Goal: Transaction & Acquisition: Purchase product/service

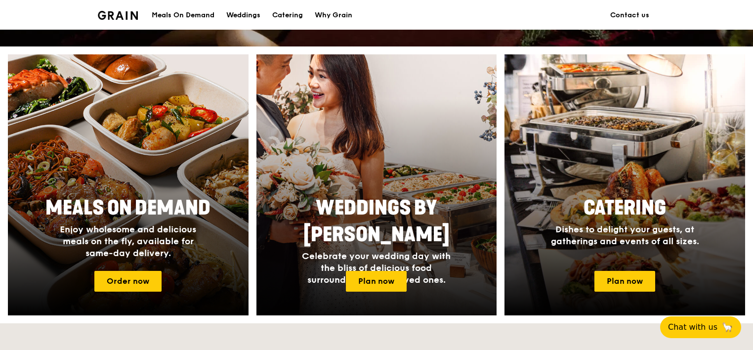
scroll to position [367, 0]
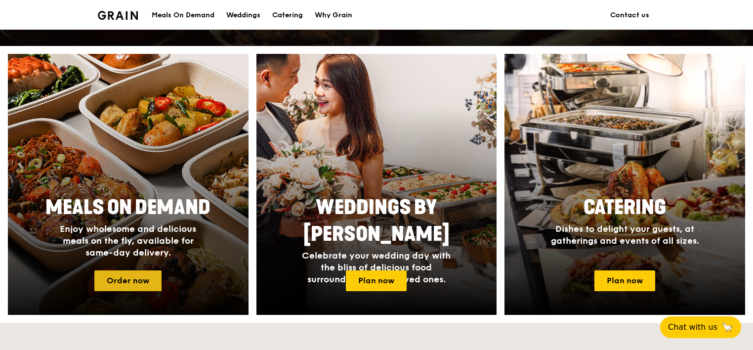
click at [139, 279] on link "Order now" at bounding box center [127, 280] width 67 height 21
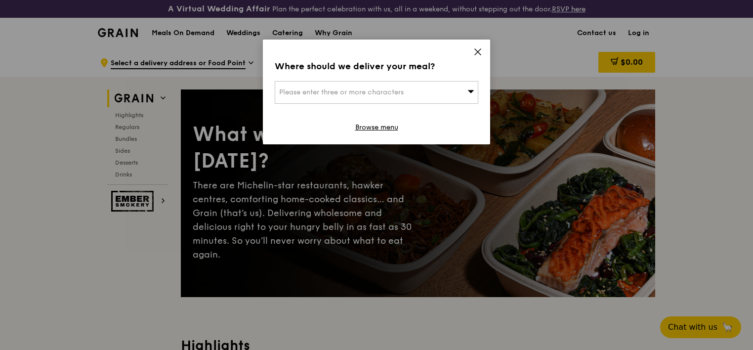
click at [370, 94] on span "Please enter three or more characters" at bounding box center [341, 92] width 124 height 8
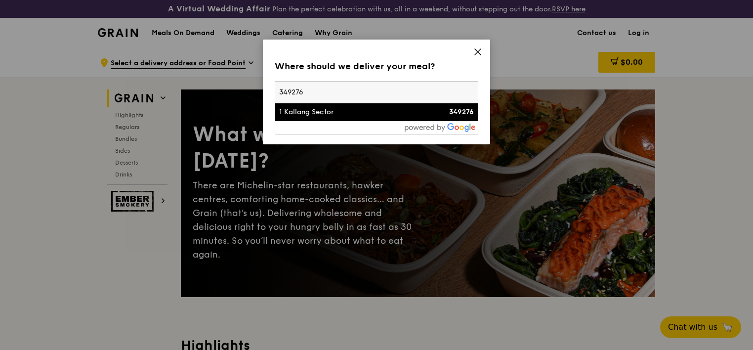
type input "349276"
click at [304, 112] on div "1 Kallang Sector" at bounding box center [352, 112] width 146 height 10
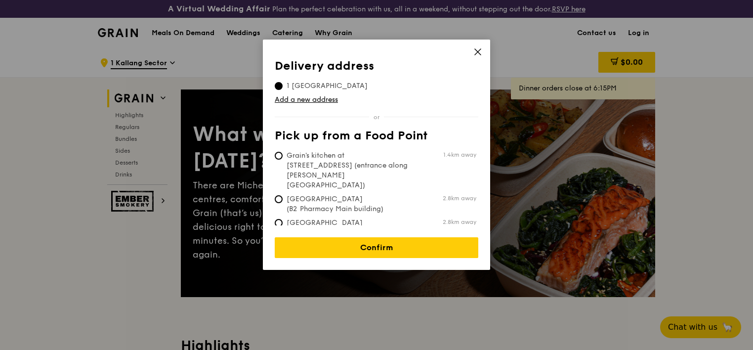
click at [283, 156] on span "Grain's kitchen at [STREET_ADDRESS] (entrance along [PERSON_NAME][GEOGRAPHIC_DA…" at bounding box center [348, 171] width 147 height 40
click at [283, 156] on input "Grain's kitchen at [STREET_ADDRESS] (entrance along [PERSON_NAME][GEOGRAPHIC_DA…" at bounding box center [279, 156] width 8 height 8
radio input "true"
click at [277, 82] on input "1 [GEOGRAPHIC_DATA]" at bounding box center [279, 86] width 8 height 8
radio input "true"
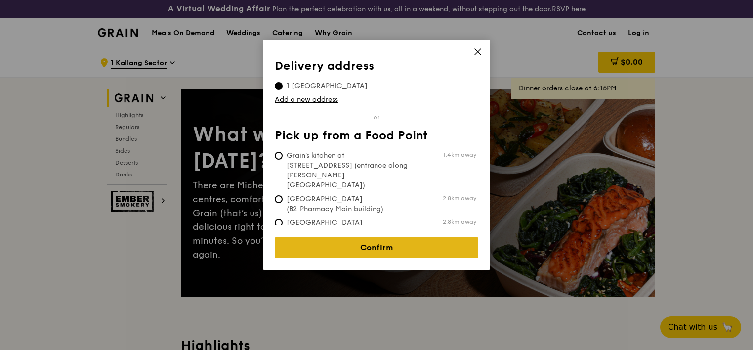
click at [351, 244] on link "Confirm" at bounding box center [377, 247] width 204 height 21
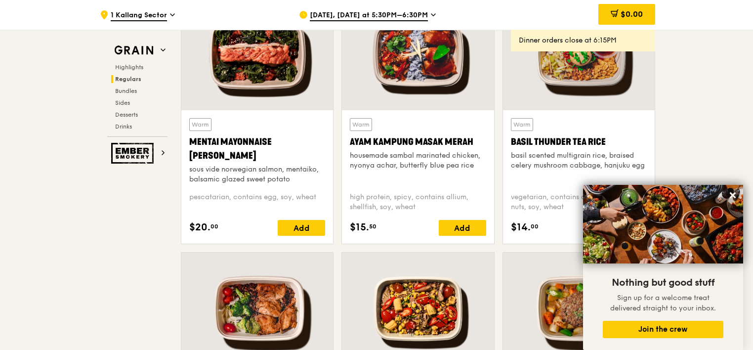
scroll to position [944, 0]
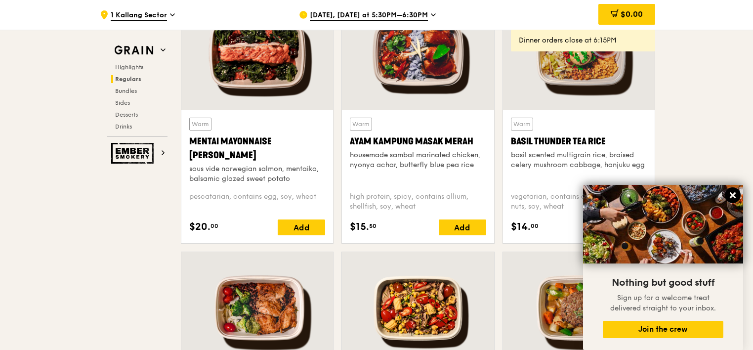
click at [728, 196] on icon at bounding box center [732, 195] width 9 height 9
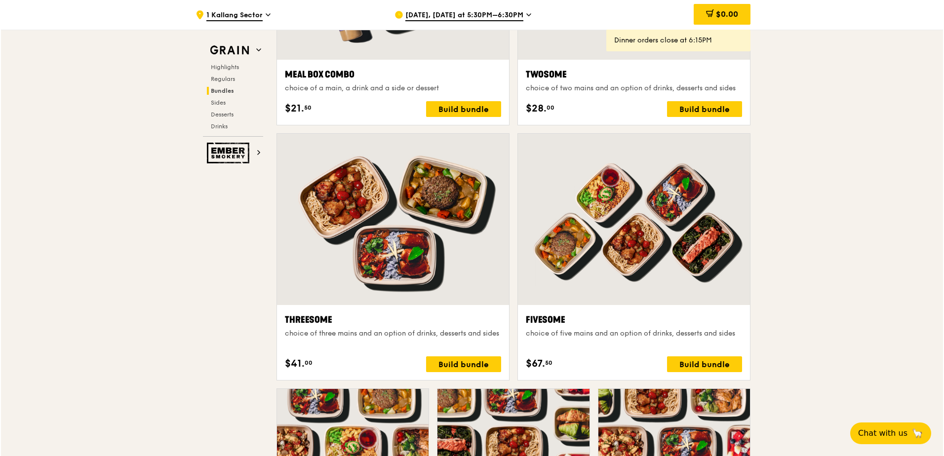
scroll to position [1643, 0]
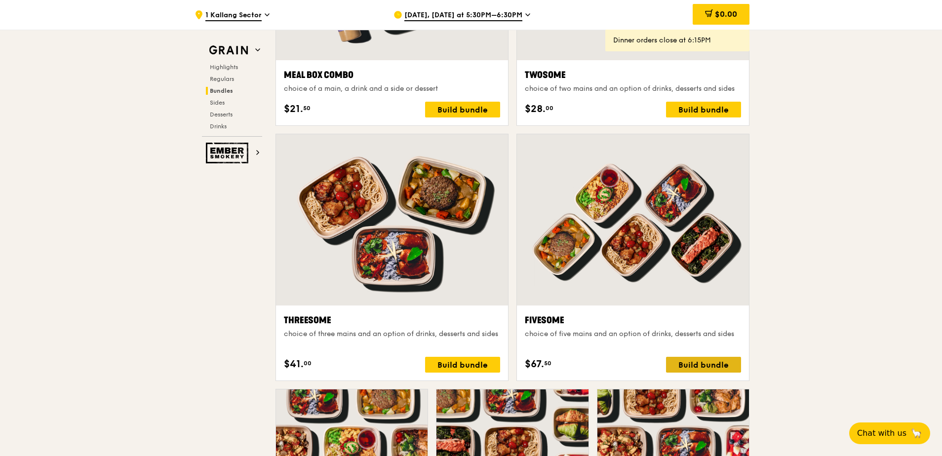
click at [683, 349] on div "Build bundle" at bounding box center [703, 365] width 75 height 16
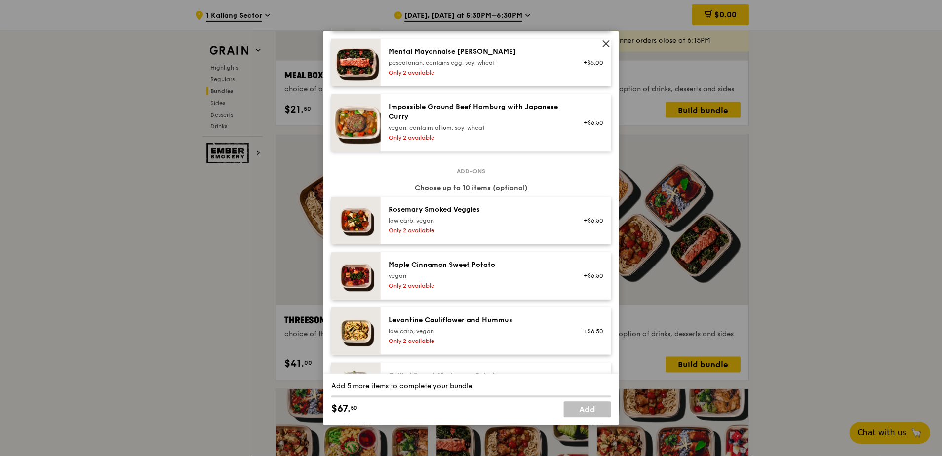
scroll to position [474, 0]
click at [608, 46] on icon at bounding box center [607, 43] width 9 height 9
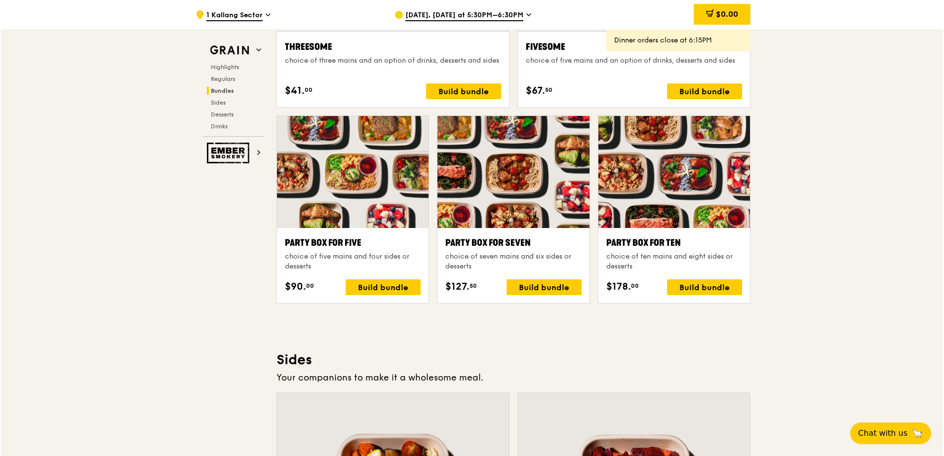
scroll to position [1917, 0]
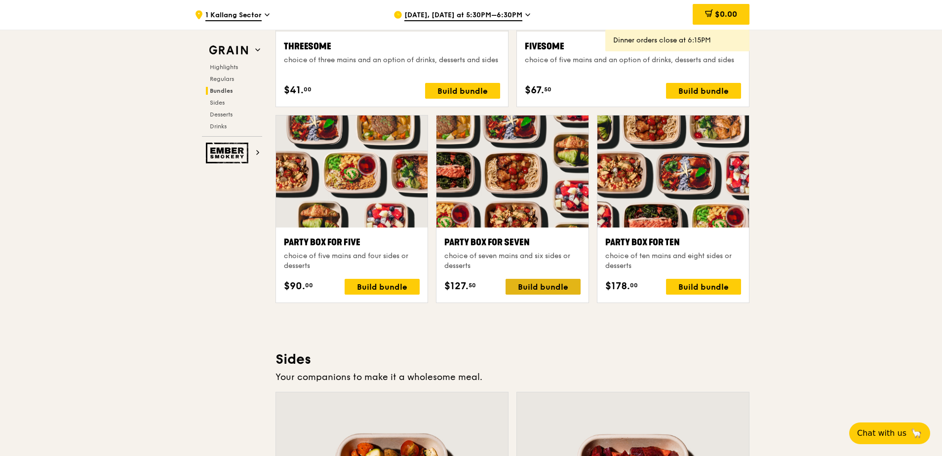
click at [530, 289] on div "Build bundle" at bounding box center [543, 287] width 75 height 16
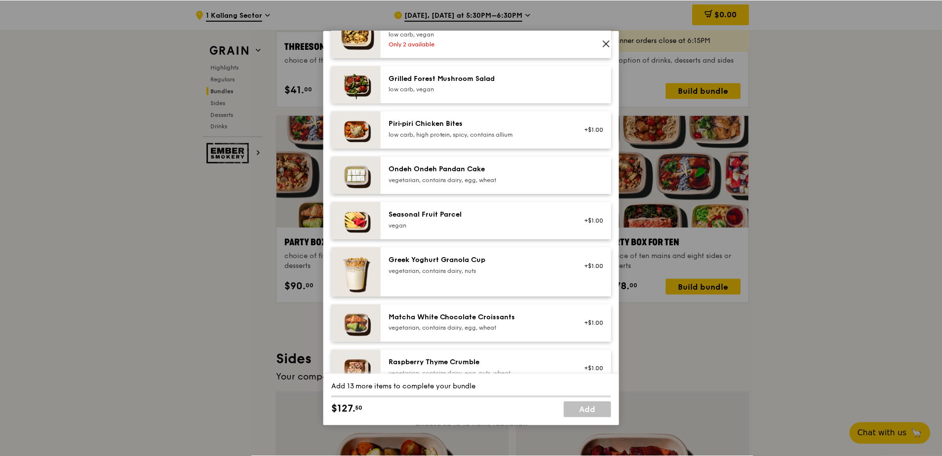
scroll to position [771, 0]
click at [606, 48] on span at bounding box center [607, 45] width 9 height 11
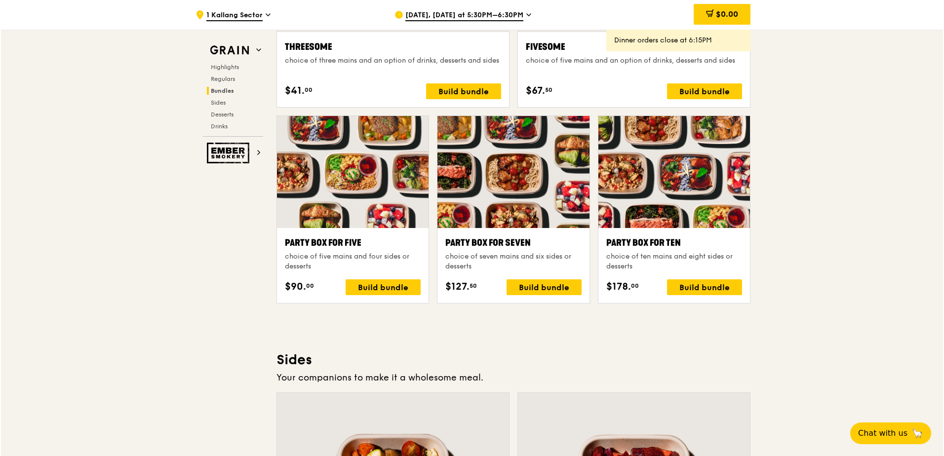
scroll to position [1917, 0]
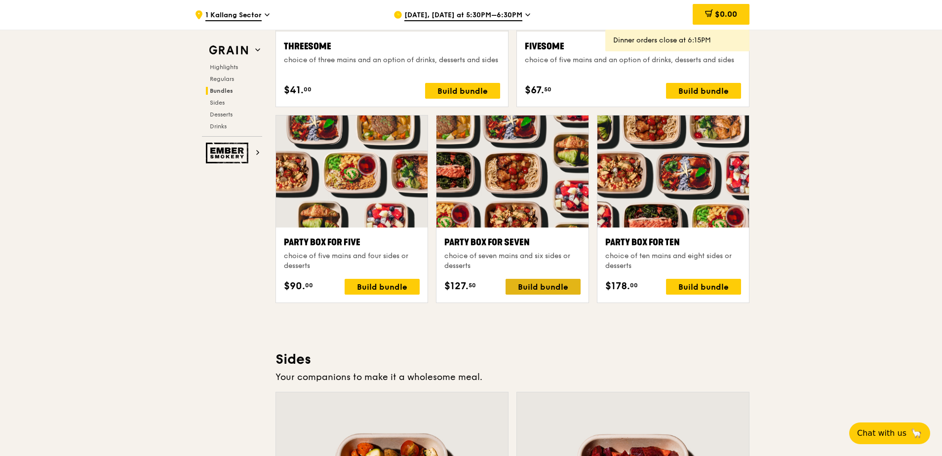
click at [547, 288] on div "Build bundle" at bounding box center [543, 287] width 75 height 16
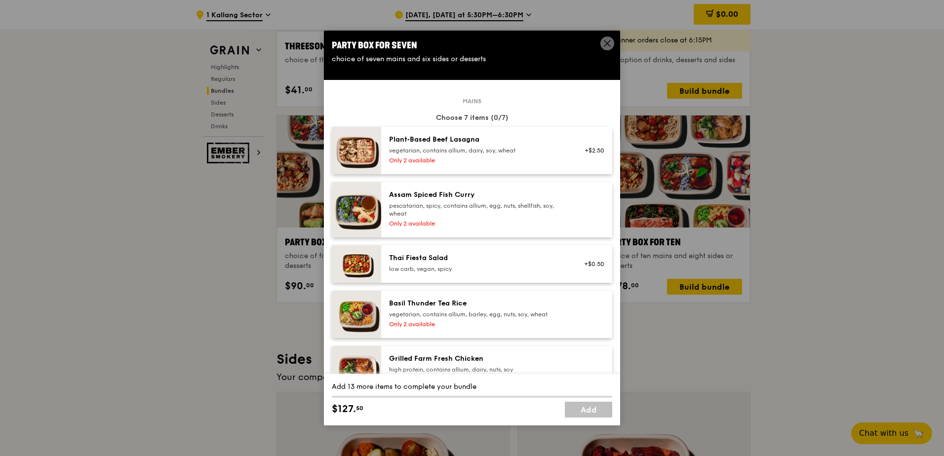
click at [440, 210] on div "pescatarian, spicy, contains allium, egg, nuts, shellfish, soy, wheat" at bounding box center [477, 210] width 177 height 16
click at [444, 149] on div "vegetarian, contains allium, dairy, soy, wheat" at bounding box center [477, 151] width 177 height 8
click at [455, 318] on div "vegetarian, contains allium, barley, egg, nuts, soy, wheat" at bounding box center [477, 315] width 177 height 8
click at [334, 137] on div "1x" at bounding box center [331, 139] width 11 height 11
click at [334, 137] on div "2x" at bounding box center [331, 139] width 11 height 11
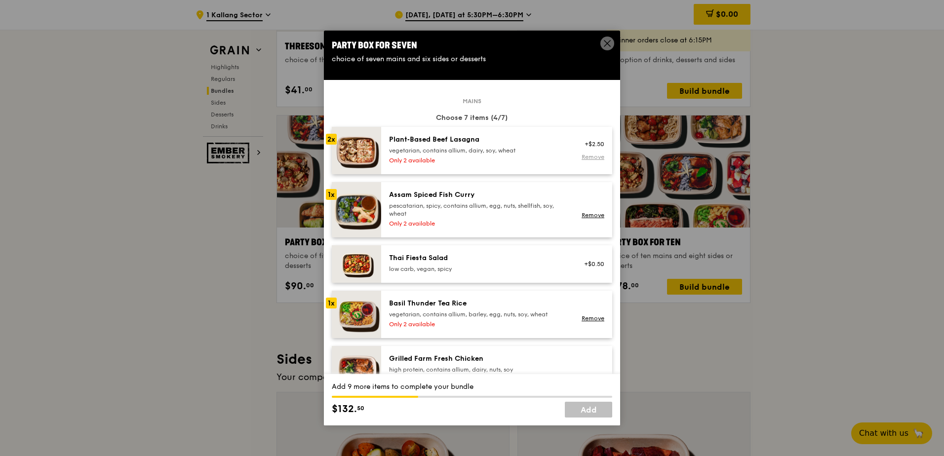
click at [583, 159] on link "Remove" at bounding box center [593, 157] width 23 height 7
click at [423, 200] on div "Assam Spiced Fish Curry" at bounding box center [477, 195] width 177 height 10
click at [412, 311] on div "vegetarian, contains allium, barley, egg, nuts, soy, wheat" at bounding box center [477, 315] width 177 height 8
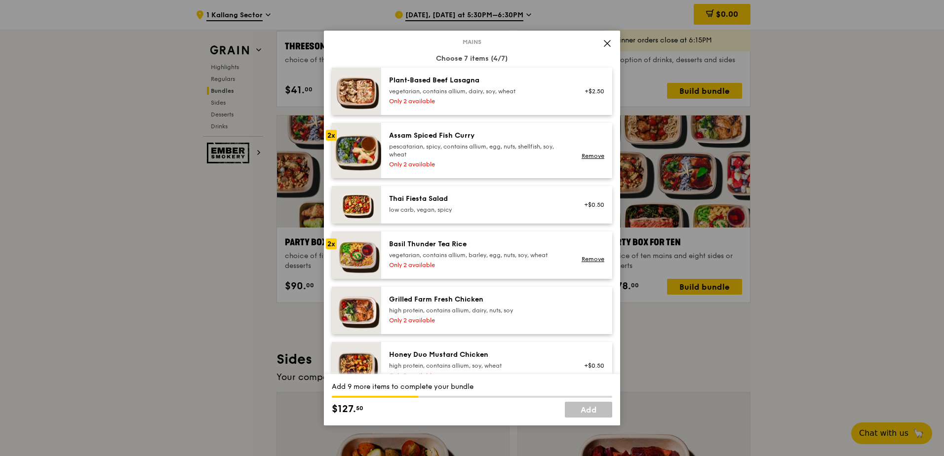
click at [452, 313] on div "high protein, contains allium, dairy, nuts, soy" at bounding box center [477, 311] width 177 height 8
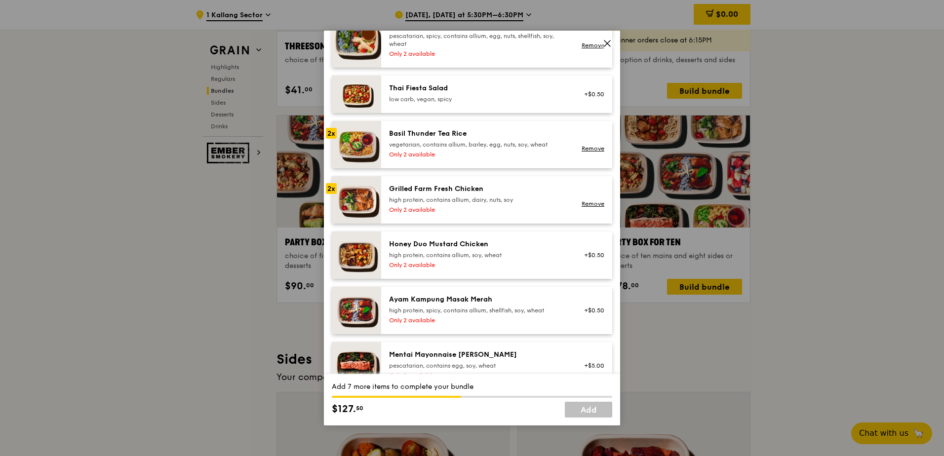
scroll to position [178, 0]
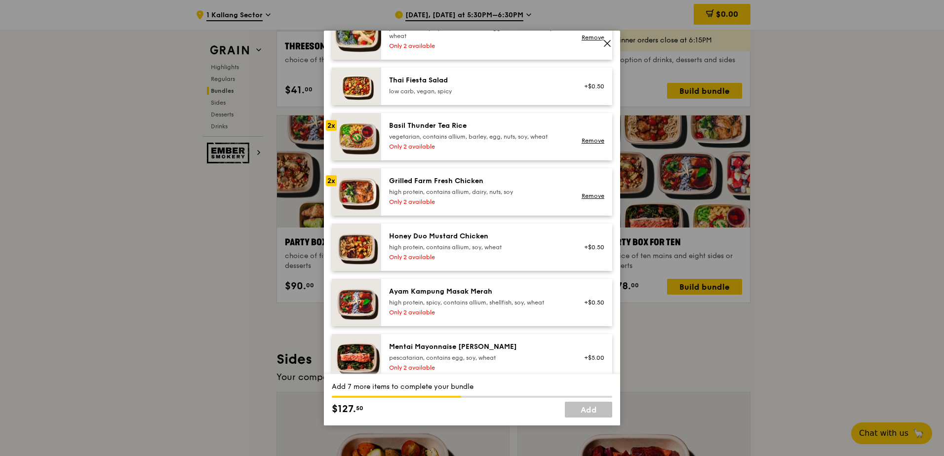
click at [461, 239] on div "Honey Duo Mustard Chicken" at bounding box center [477, 237] width 177 height 10
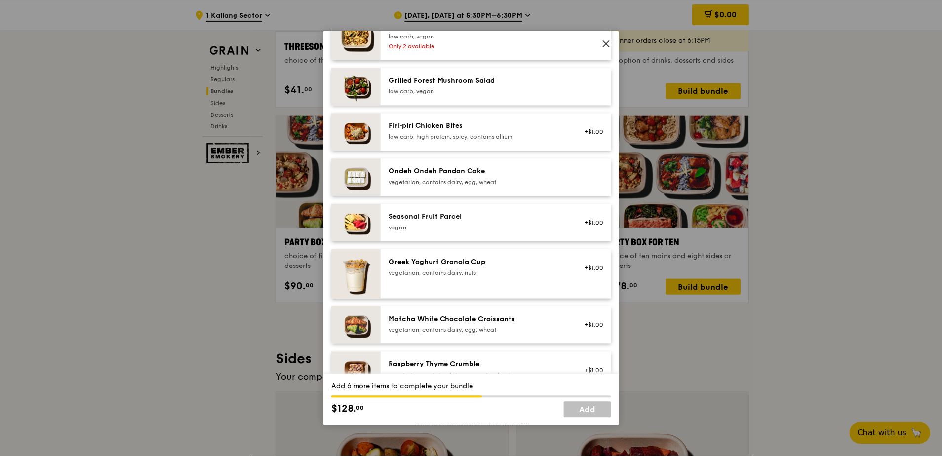
scroll to position [771, 0]
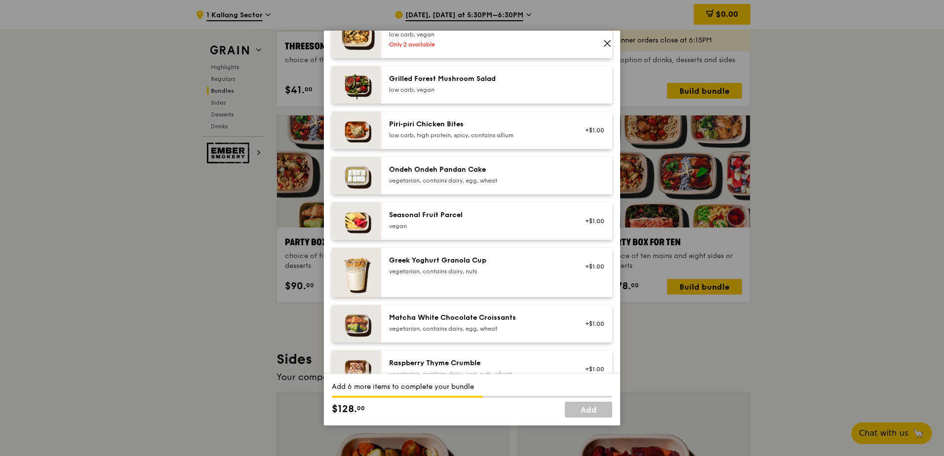
click at [453, 175] on div "Ondeh Ondeh Pandan Cake vegetarian, contains dairy, egg, wheat" at bounding box center [477, 175] width 177 height 20
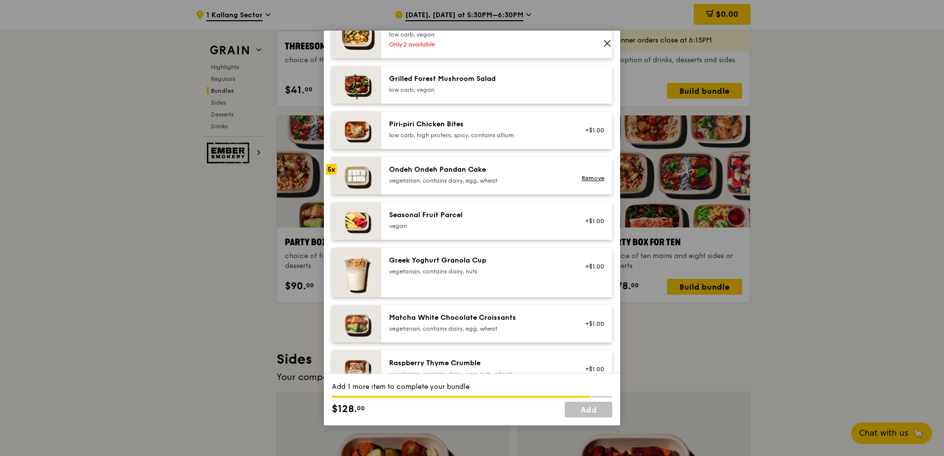
click at [443, 175] on div "Ondeh Ondeh Pandan Cake vegetarian, contains dairy, egg, wheat" at bounding box center [477, 175] width 177 height 20
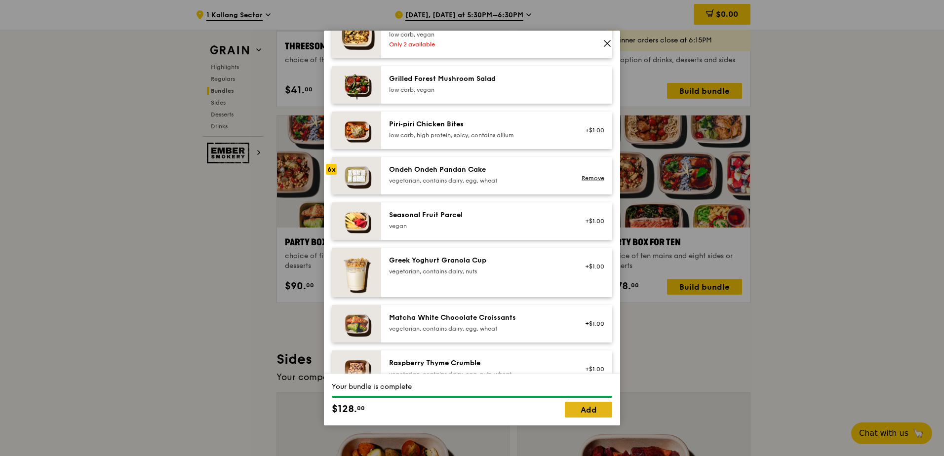
click at [575, 349] on link "Add" at bounding box center [588, 410] width 47 height 16
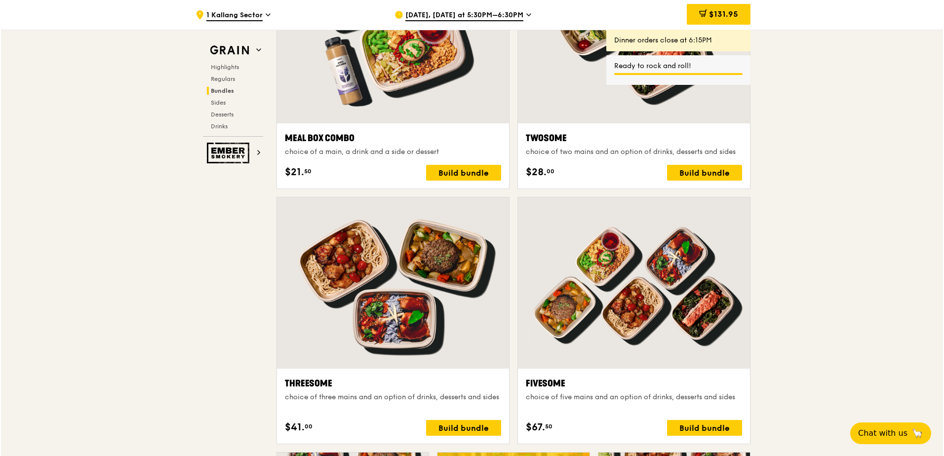
scroll to position [1575, 0]
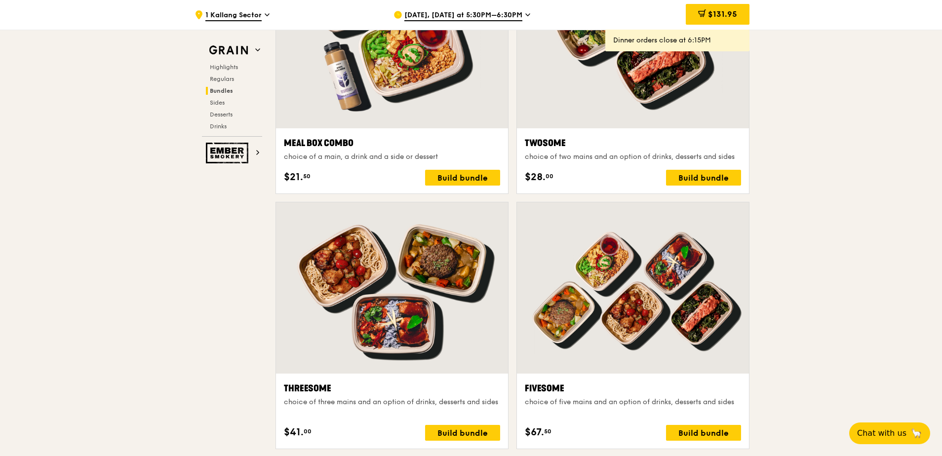
click at [660, 256] on div at bounding box center [633, 288] width 232 height 171
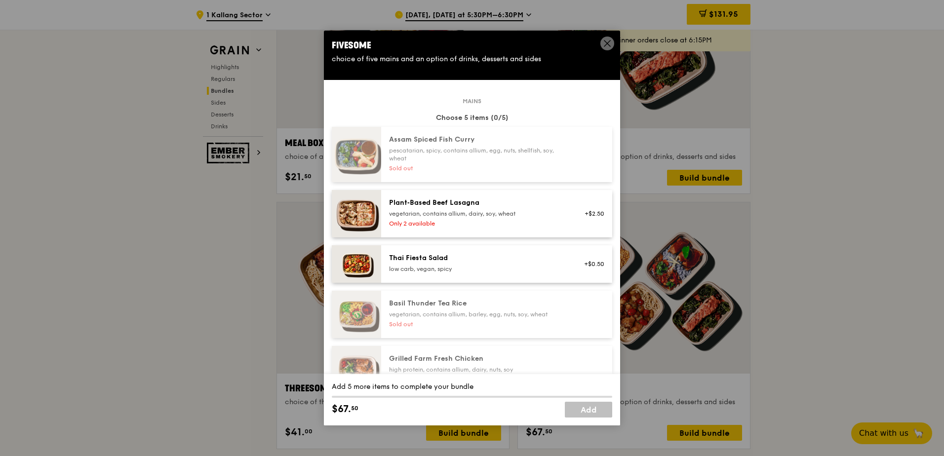
click at [444, 217] on div "vegetarian, contains allium, dairy, soy, wheat" at bounding box center [477, 214] width 177 height 8
click at [454, 212] on div "vegetarian, contains allium, dairy, soy, wheat" at bounding box center [477, 214] width 177 height 8
click at [582, 219] on link "Remove" at bounding box center [593, 220] width 23 height 7
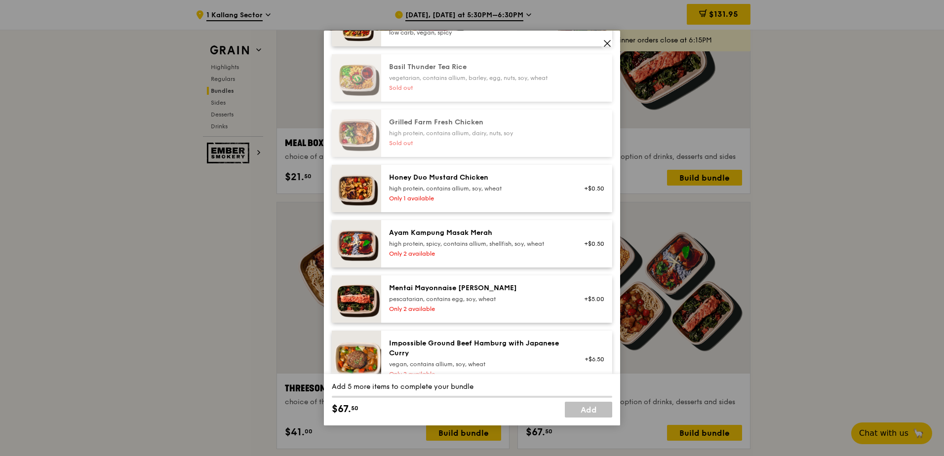
scroll to position [237, 0]
click at [487, 181] on div "Honey Duo Mustard Chicken" at bounding box center [477, 177] width 177 height 10
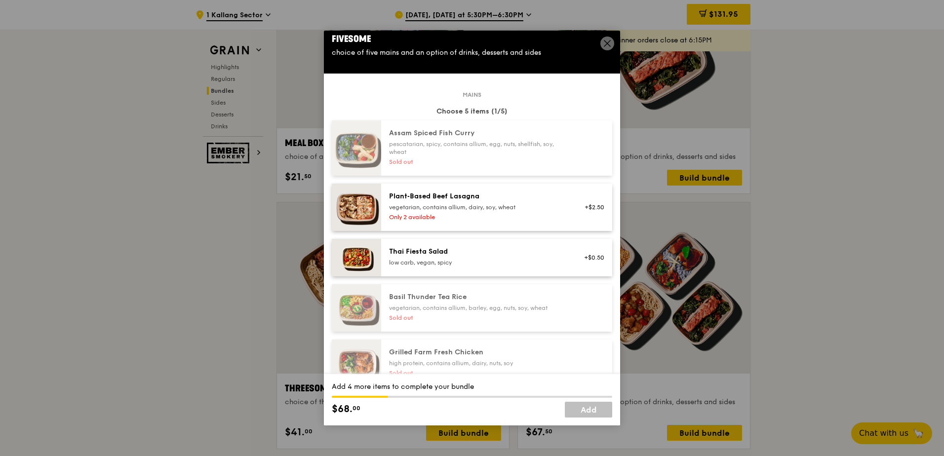
scroll to position [0, 0]
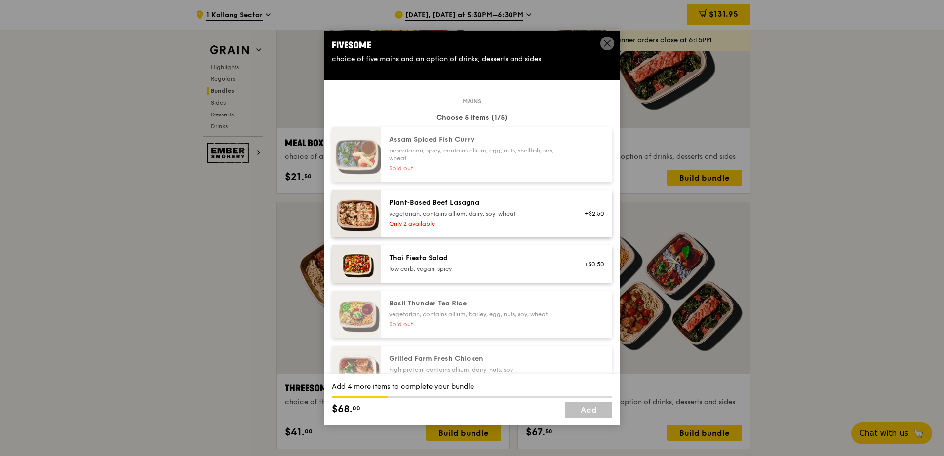
click at [486, 211] on div "vegetarian, contains allium, dairy, soy, wheat" at bounding box center [477, 214] width 177 height 8
click at [470, 265] on div "low carb, vegan, spicy" at bounding box center [477, 269] width 177 height 8
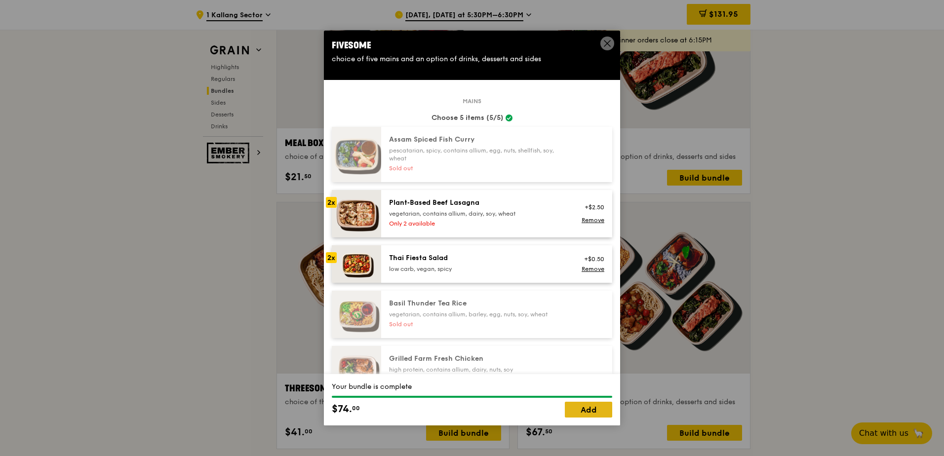
click at [582, 349] on link "Add" at bounding box center [588, 410] width 47 height 16
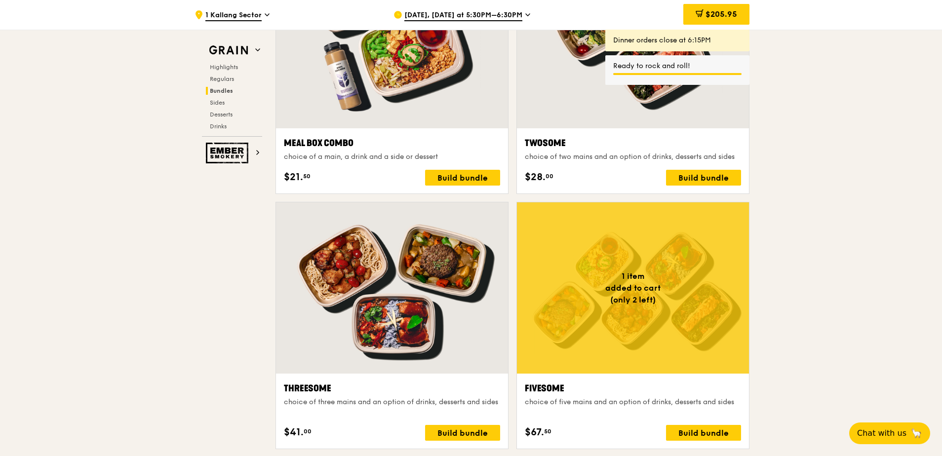
click at [664, 272] on div at bounding box center [633, 288] width 232 height 171
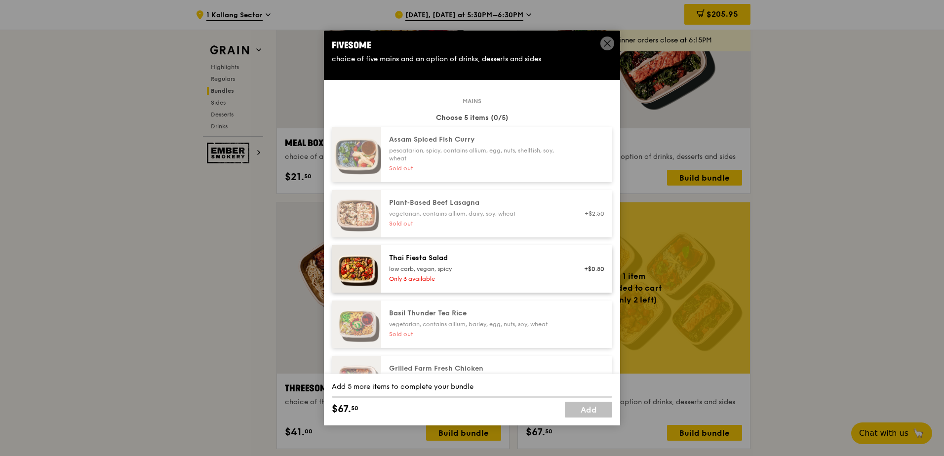
click at [466, 262] on div "Thai Fiesta Salad" at bounding box center [477, 258] width 177 height 10
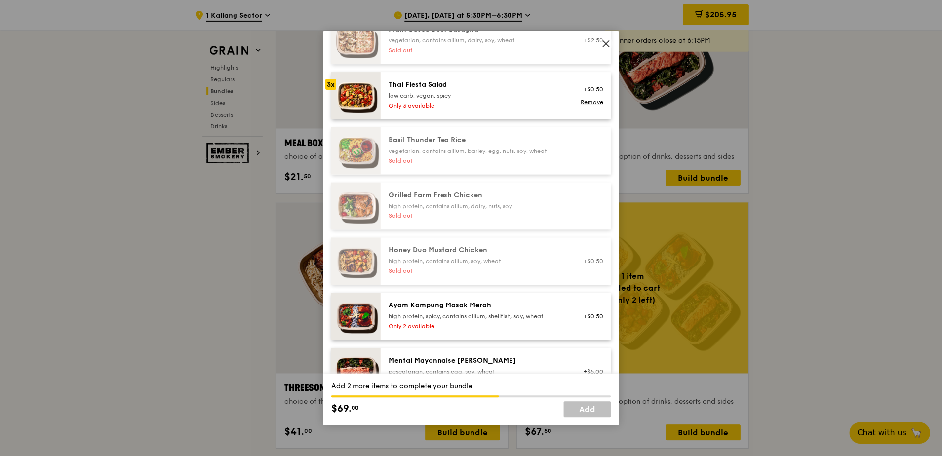
scroll to position [178, 0]
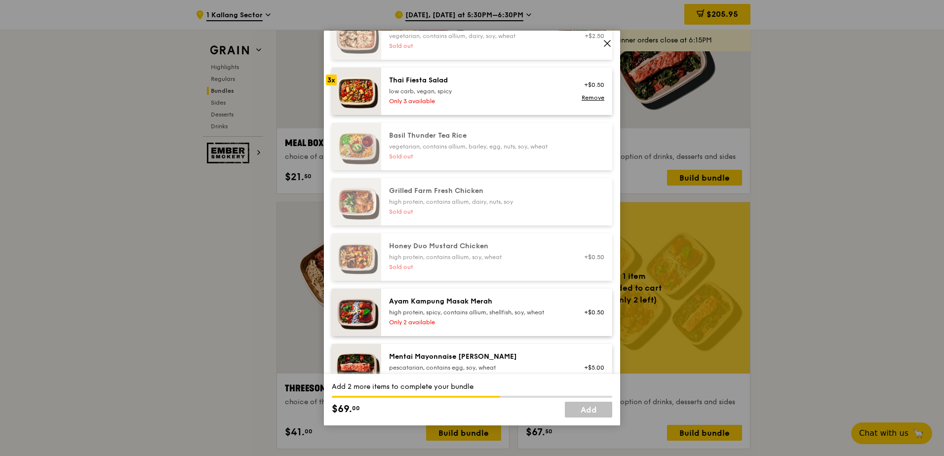
click at [458, 303] on div "Ayam Kampung Masak Merah" at bounding box center [477, 302] width 177 height 10
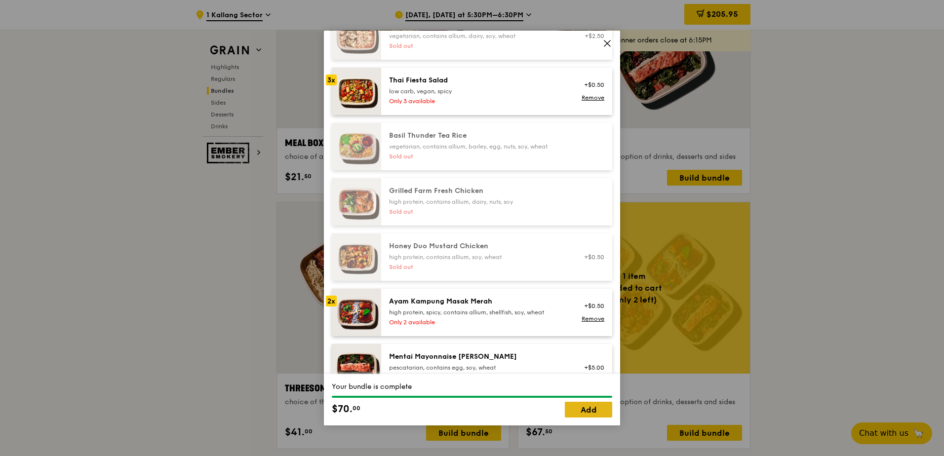
click at [592, 349] on link "Add" at bounding box center [588, 410] width 47 height 16
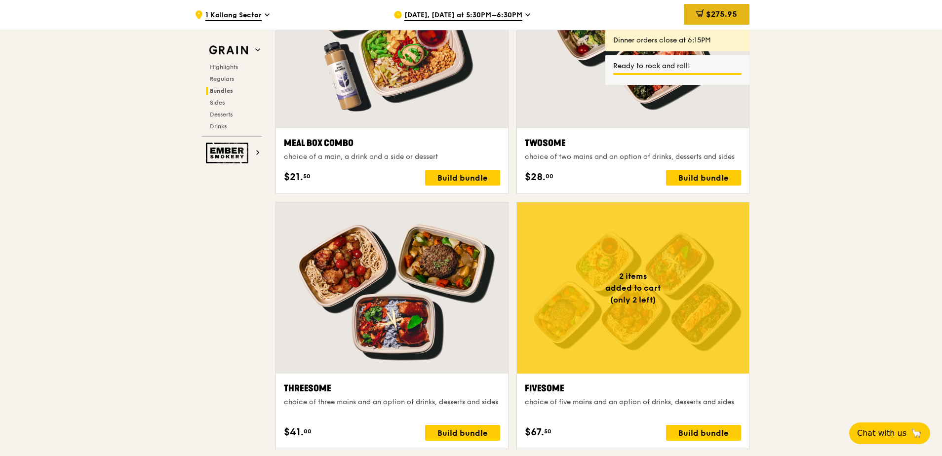
click at [729, 17] on span "$275.95" at bounding box center [721, 13] width 31 height 9
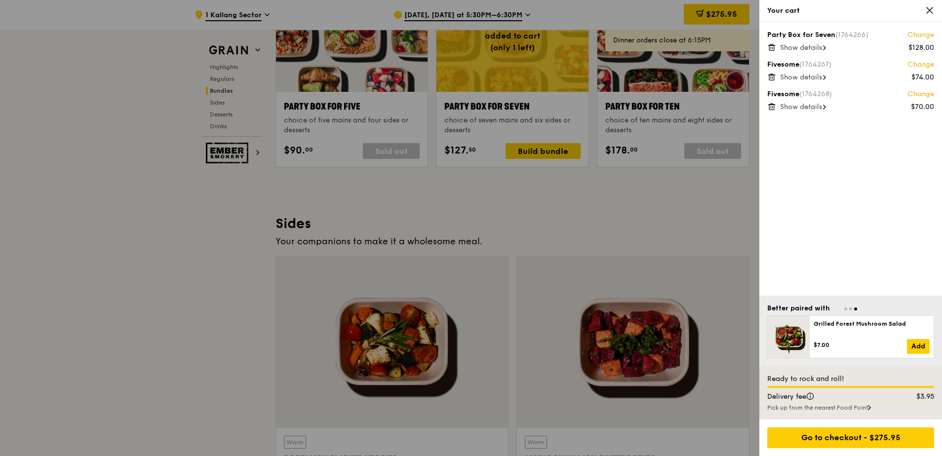
scroll to position [2054, 0]
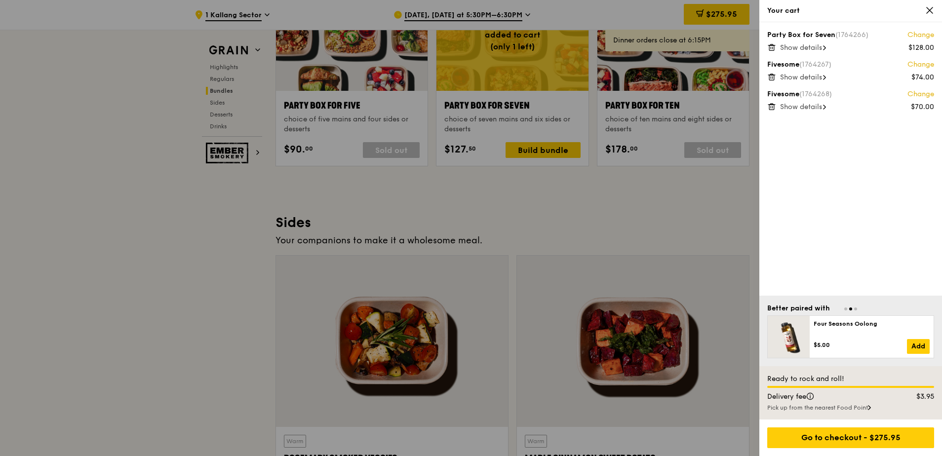
click at [752, 10] on icon at bounding box center [930, 10] width 9 height 9
